Goal: Task Accomplishment & Management: Use online tool/utility

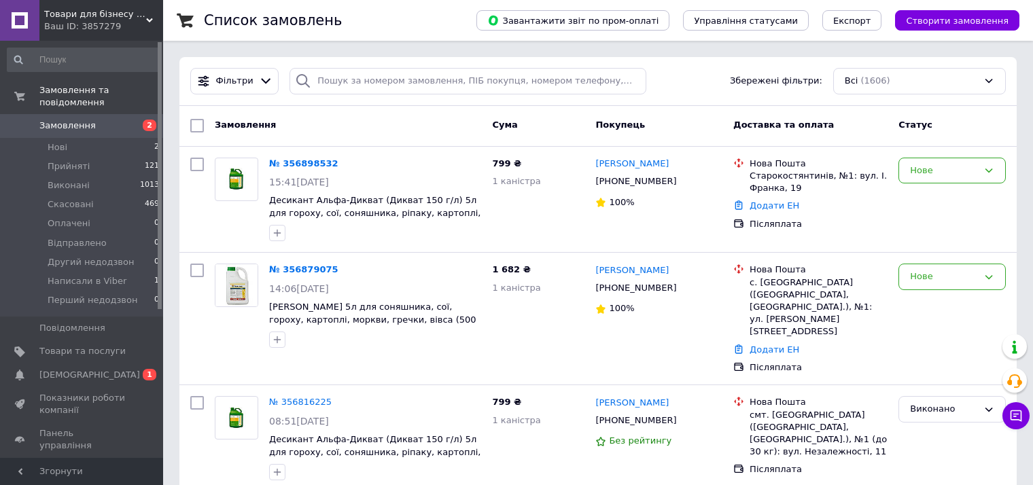
click at [675, 91] on div "Фільтри Збережені фільтри: Всі (1606)" at bounding box center [598, 81] width 826 height 26
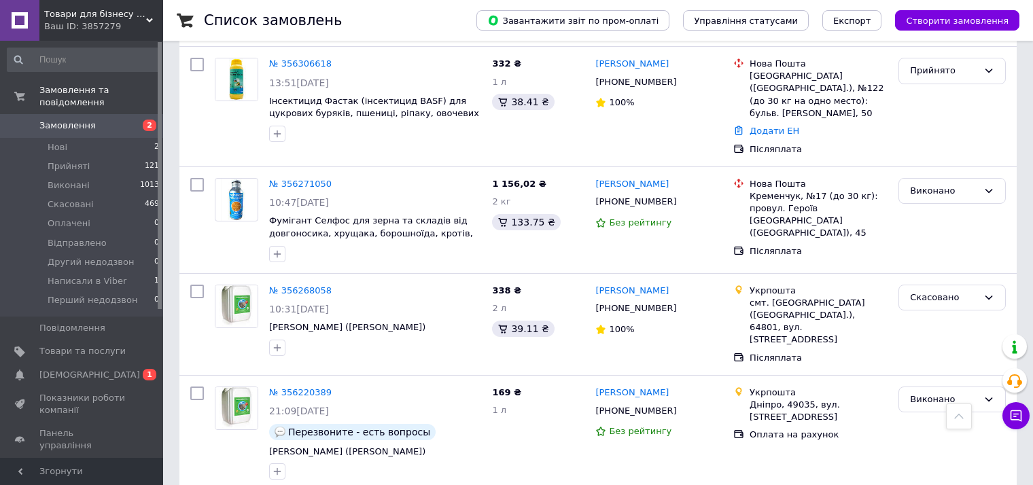
scroll to position [2038, 0]
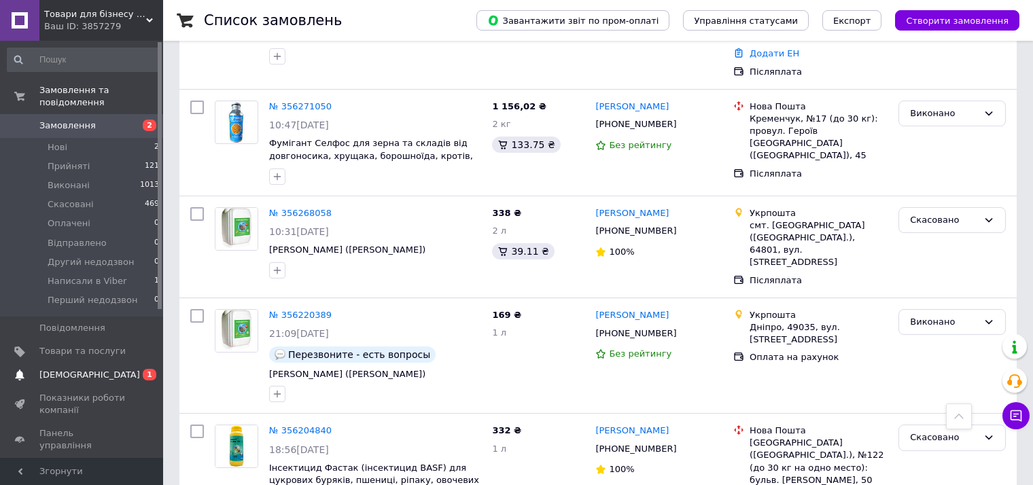
click at [117, 369] on span "[DEMOGRAPHIC_DATA]" at bounding box center [82, 375] width 86 height 12
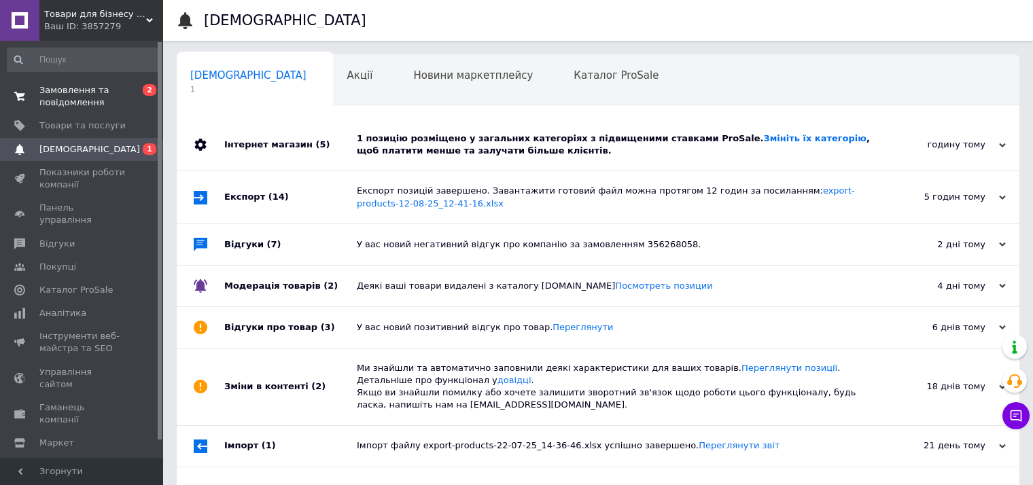
click at [113, 90] on span "Замовлення та повідомлення" at bounding box center [82, 96] width 86 height 24
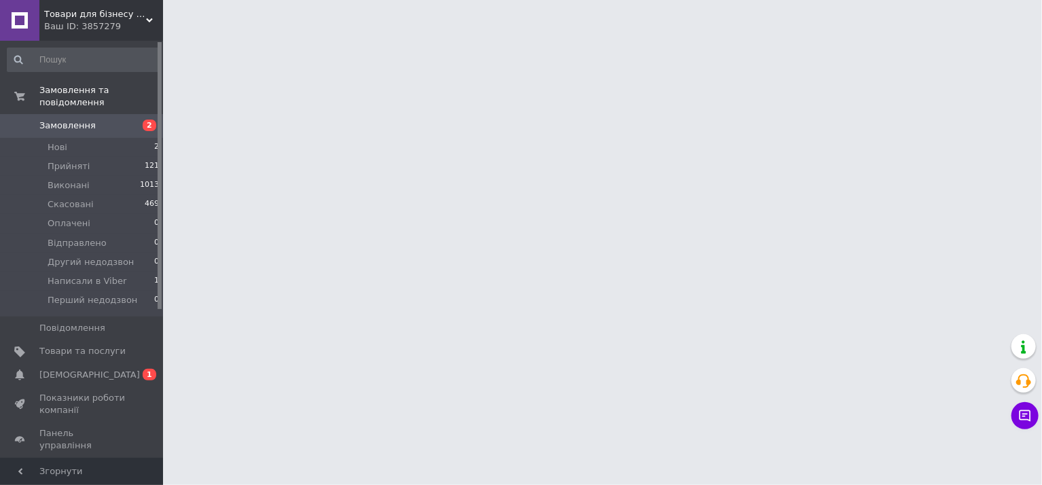
click at [103, 12] on span "Товари для бізнесу і дому" at bounding box center [95, 14] width 102 height 12
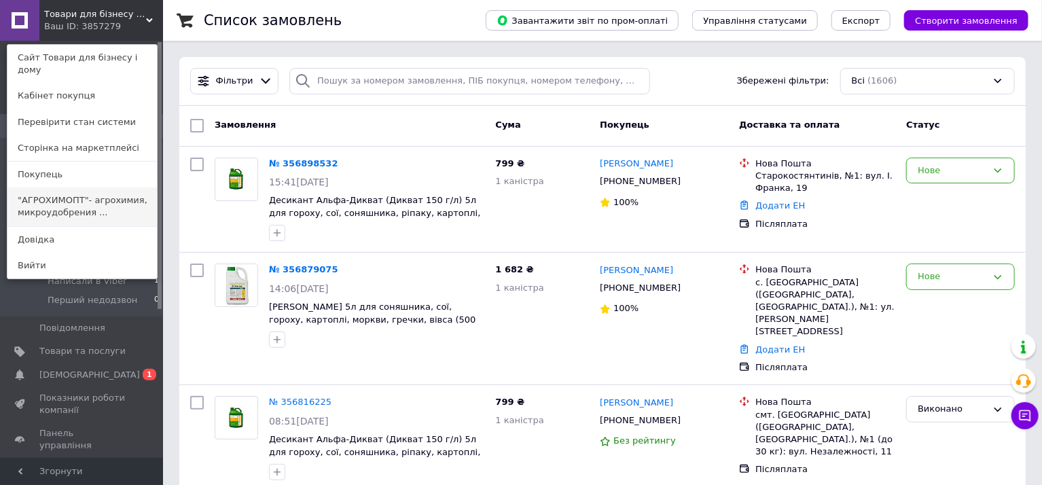
click at [70, 194] on link ""АГРОХИМОПТ"- агрохимия, микроудобрения ..." at bounding box center [81, 207] width 149 height 38
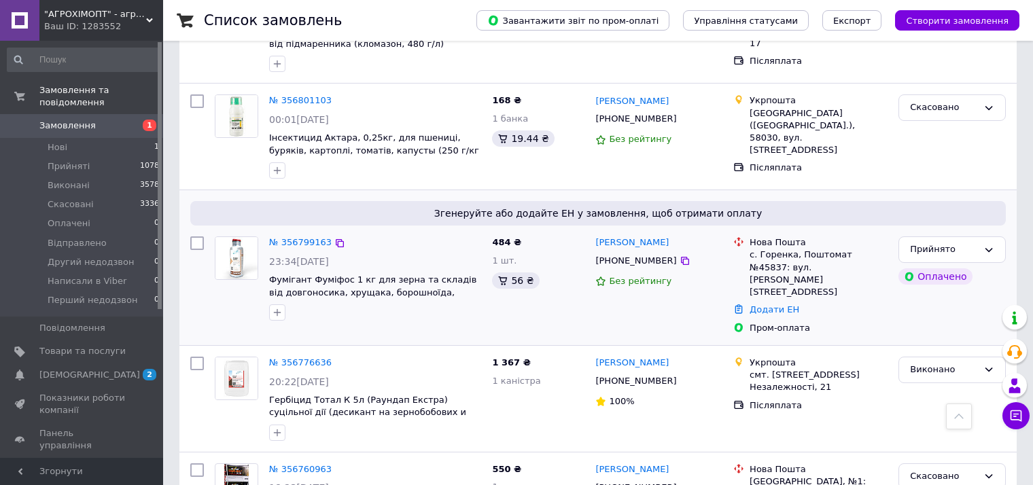
scroll to position [883, 0]
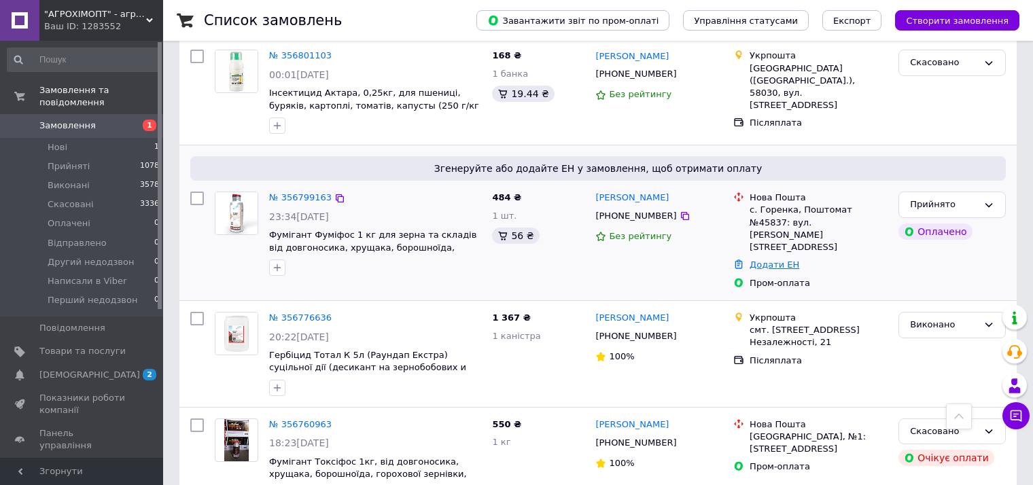
click at [790, 260] on link "Додати ЕН" at bounding box center [774, 265] width 50 height 10
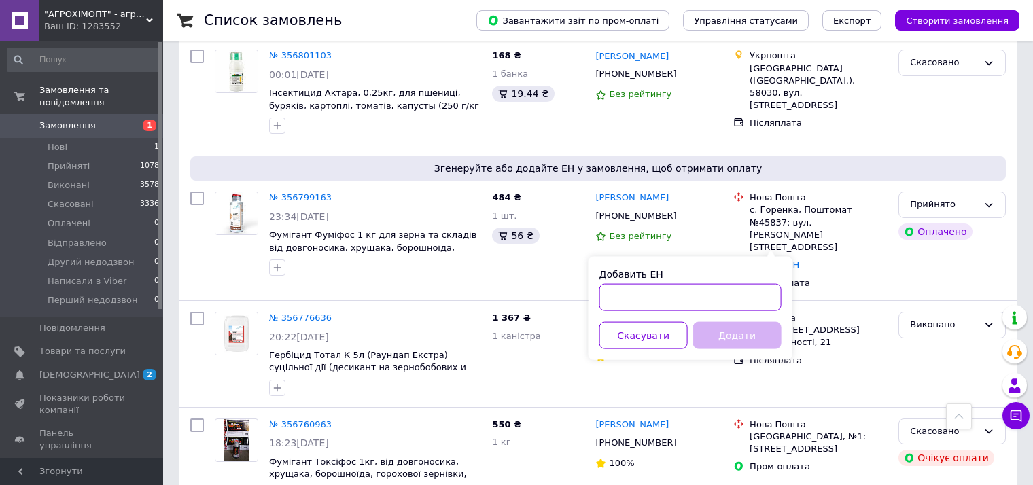
click at [656, 290] on input "Добавить ЕН" at bounding box center [690, 297] width 182 height 27
paste input "59001432881795"
type input "59001432881795"
click at [738, 323] on button "Додати" at bounding box center [737, 335] width 88 height 27
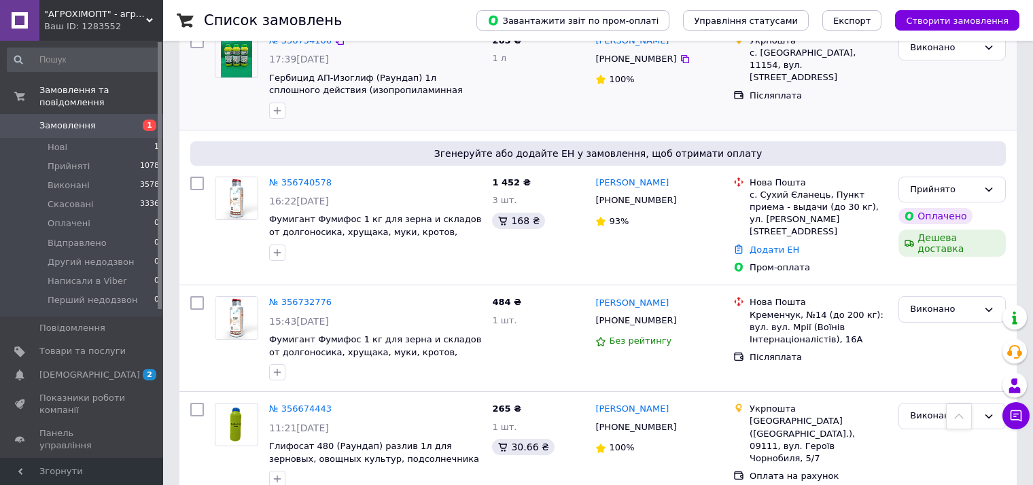
scroll to position [1427, 0]
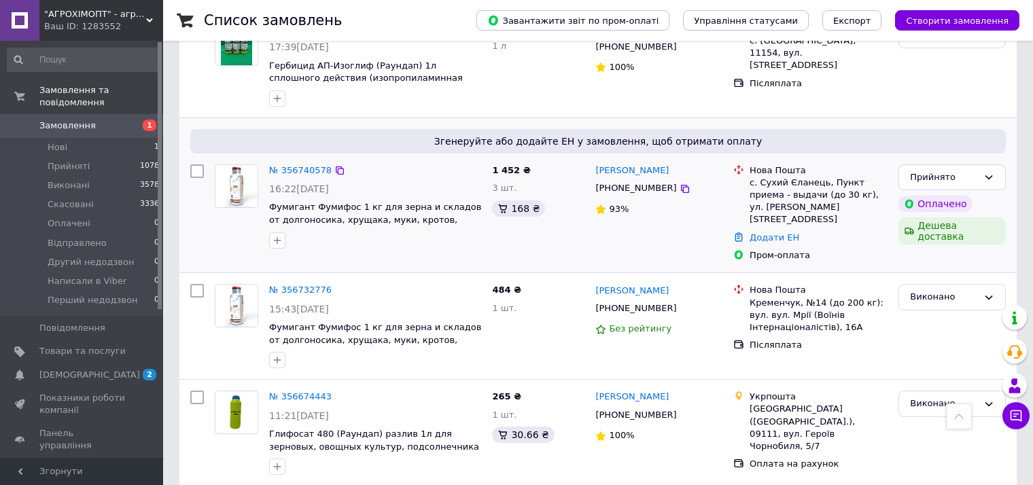
click at [775, 177] on div "с. Сухий Єланець, Пункт приема - выдачи (до 30 кг), ул. [PERSON_NAME][STREET_AD…" at bounding box center [818, 202] width 138 height 50
copy div "Сухий"
click at [779, 232] on link "Додати ЕН" at bounding box center [774, 237] width 50 height 10
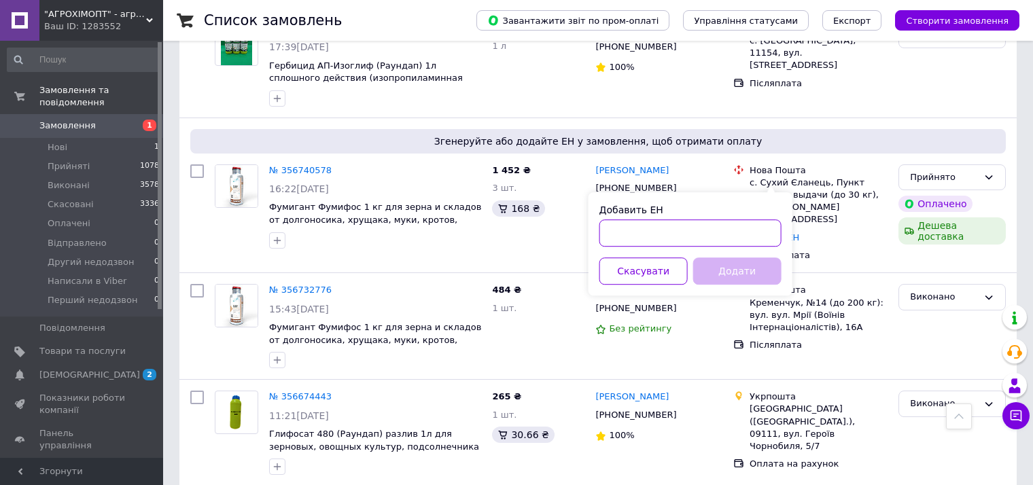
click at [756, 234] on input "Добавить ЕН" at bounding box center [690, 232] width 182 height 27
paste input "59001432882439"
type input "59001432882439"
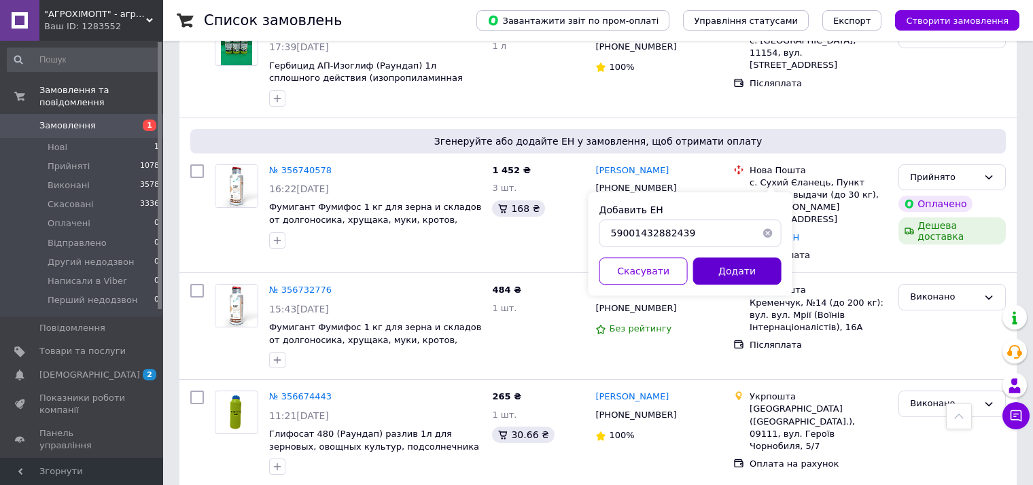
click at [754, 271] on button "Додати" at bounding box center [737, 271] width 88 height 27
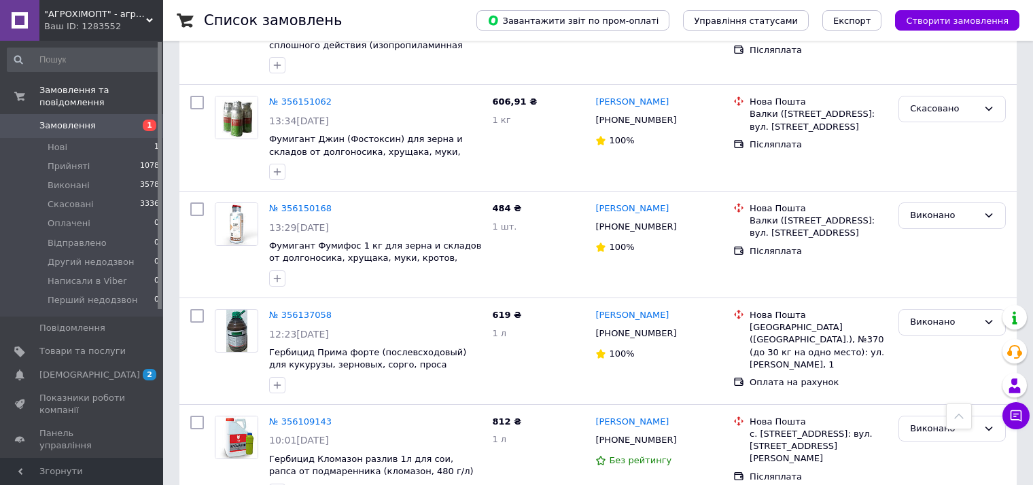
scroll to position [5059, 0]
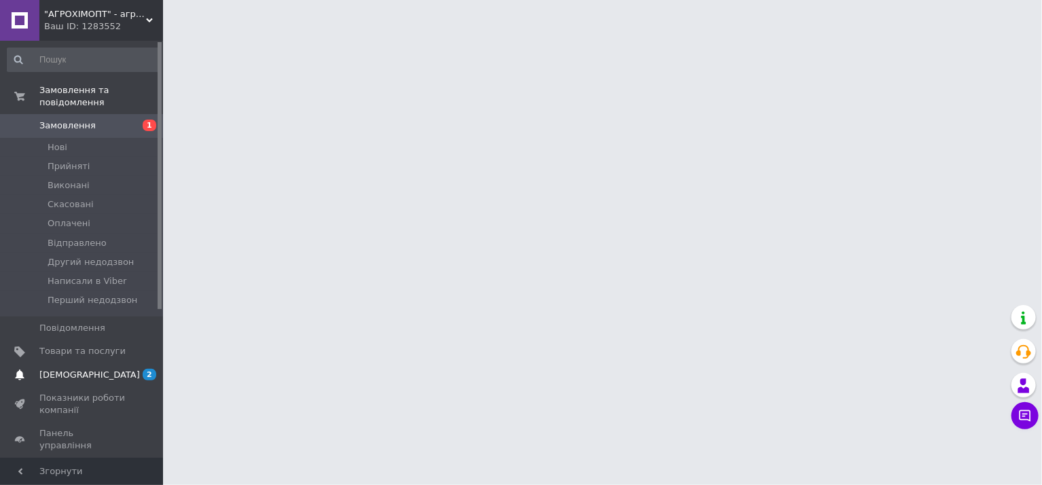
click at [75, 364] on link "Сповіщення 2 0" at bounding box center [83, 375] width 167 height 23
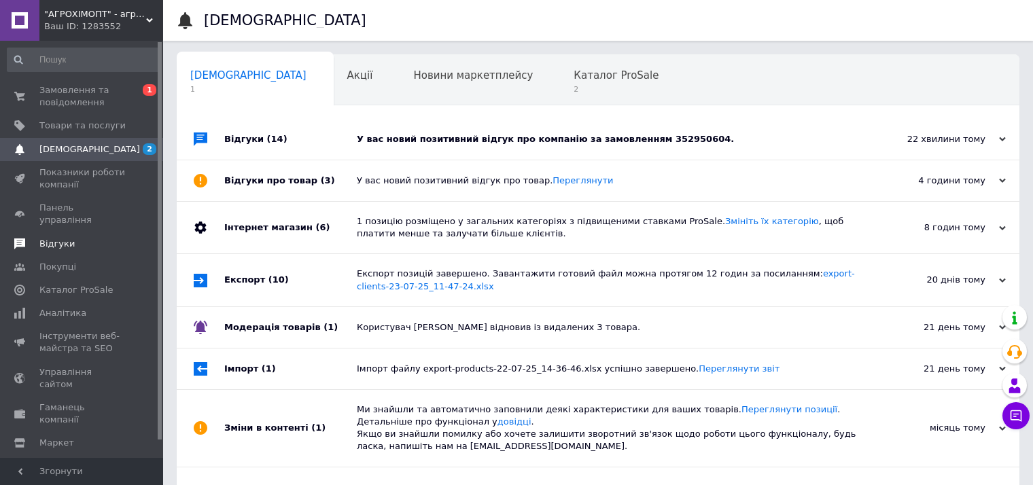
click at [55, 238] on span "Відгуки" at bounding box center [56, 244] width 35 height 12
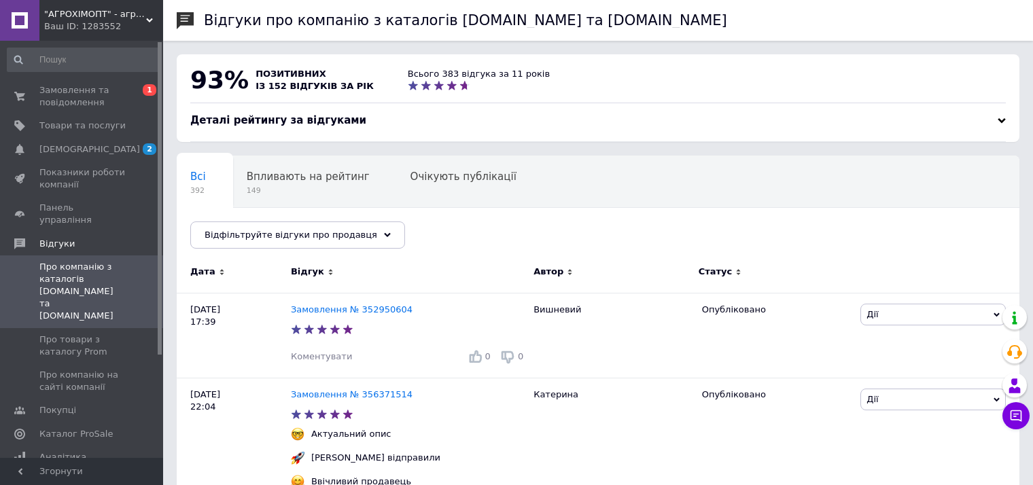
click at [109, 8] on span ""АГРОХІМОПТ" - агрохімія, мікродобрива - оптом та в роздріб" at bounding box center [95, 14] width 102 height 12
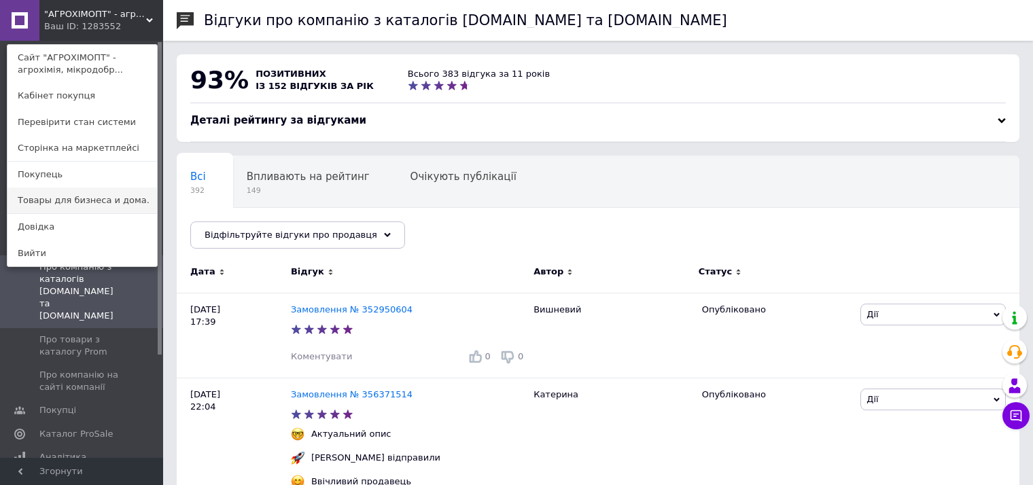
click at [88, 190] on link "Товары для бизнеса и дома." at bounding box center [81, 201] width 149 height 26
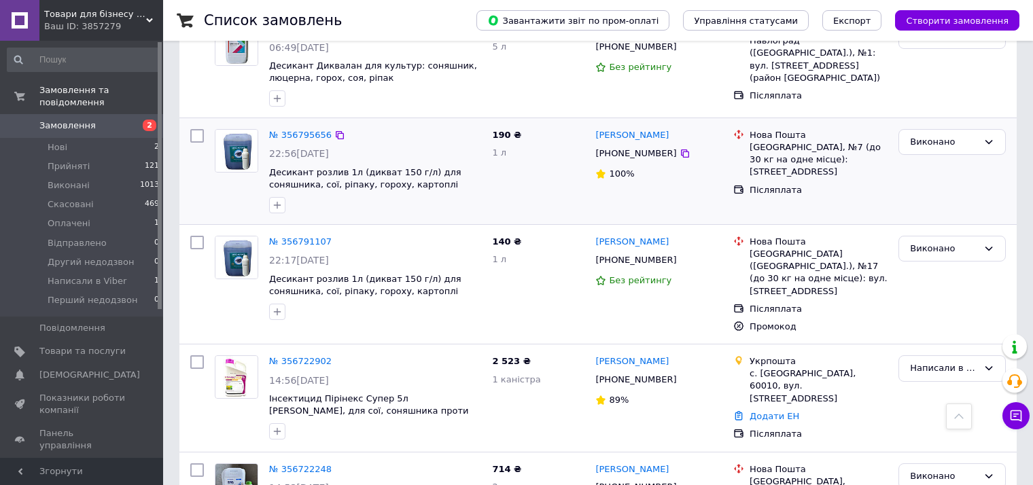
scroll to position [679, 0]
